Goal: Task Accomplishment & Management: Manage account settings

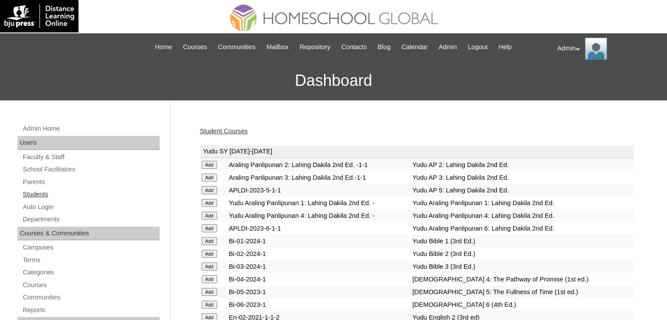
click at [43, 195] on link "Students" at bounding box center [91, 194] width 138 height 11
